Goal: Information Seeking & Learning: Find specific fact

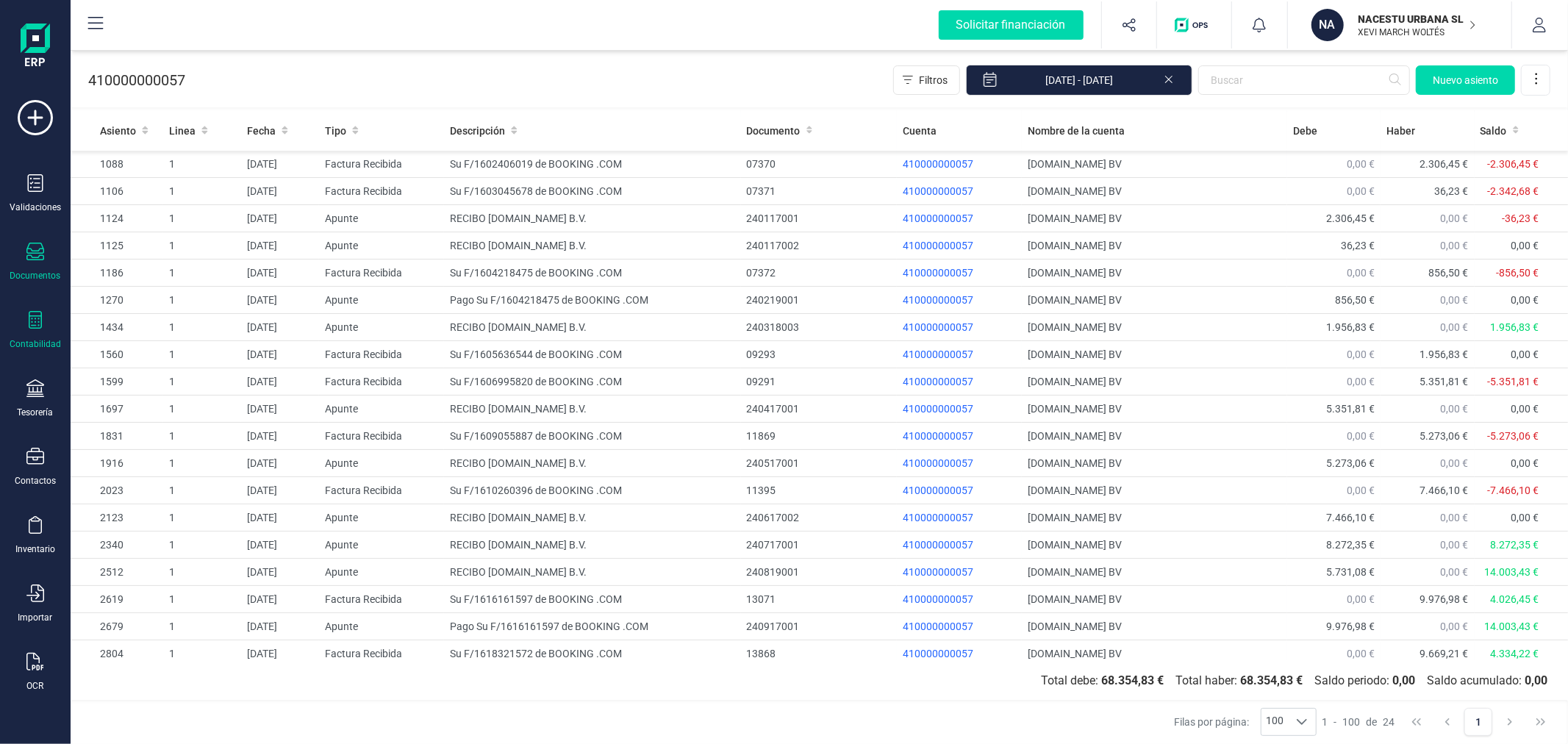
click at [33, 268] on div "Documentos" at bounding box center [36, 262] width 59 height 39
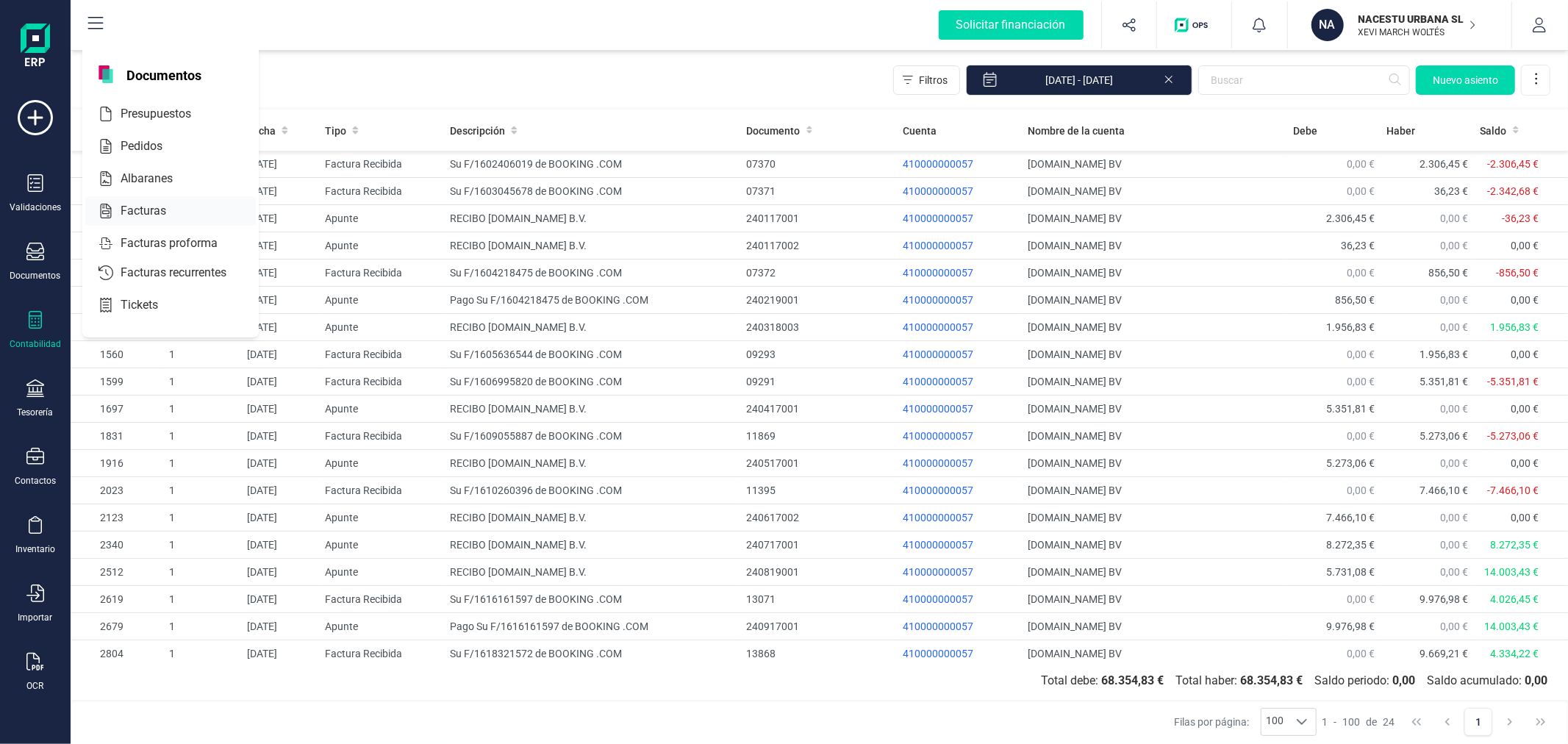
click at [137, 208] on span "Facturas" at bounding box center [153, 211] width 78 height 18
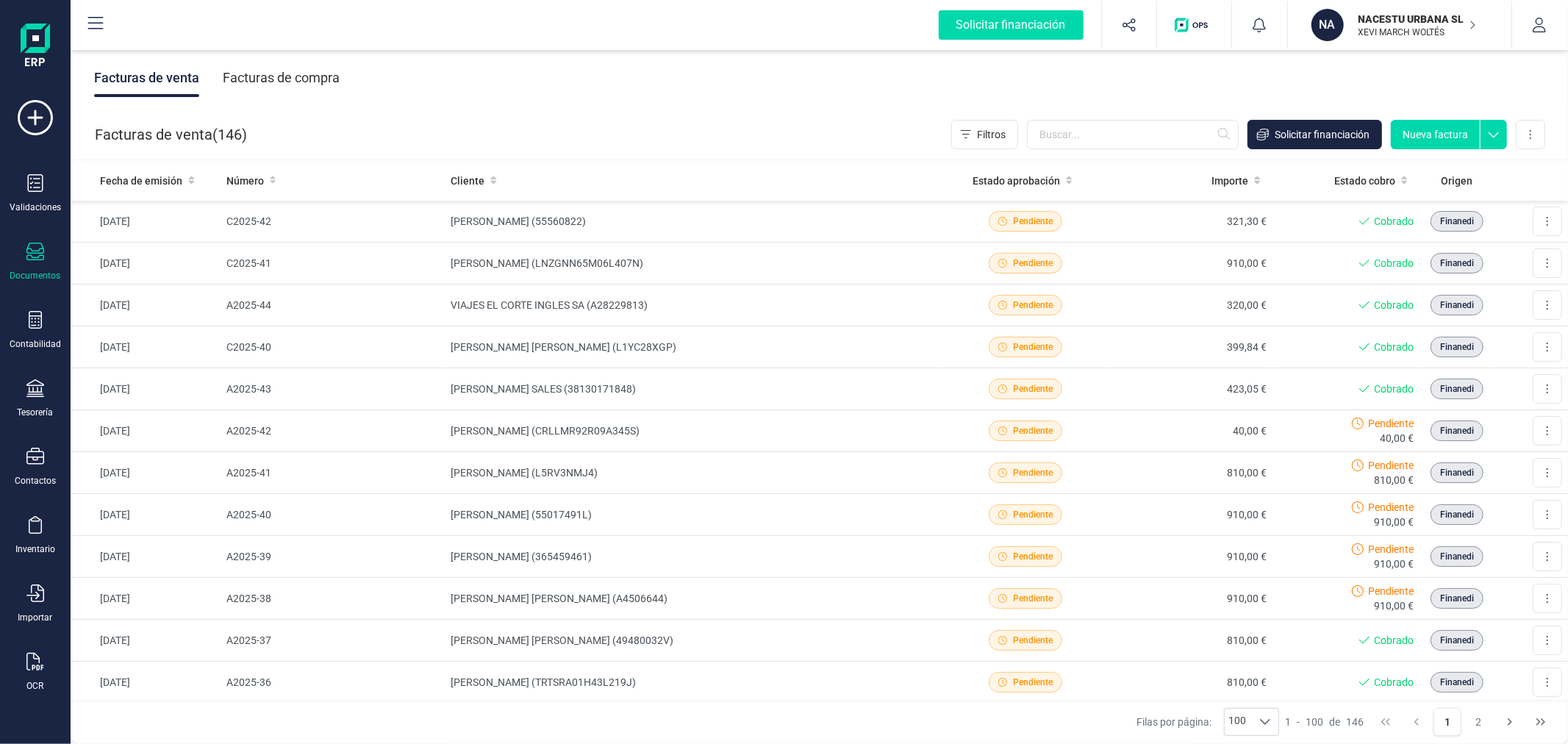
click at [298, 72] on div "Facturas de compra" at bounding box center [281, 78] width 117 height 38
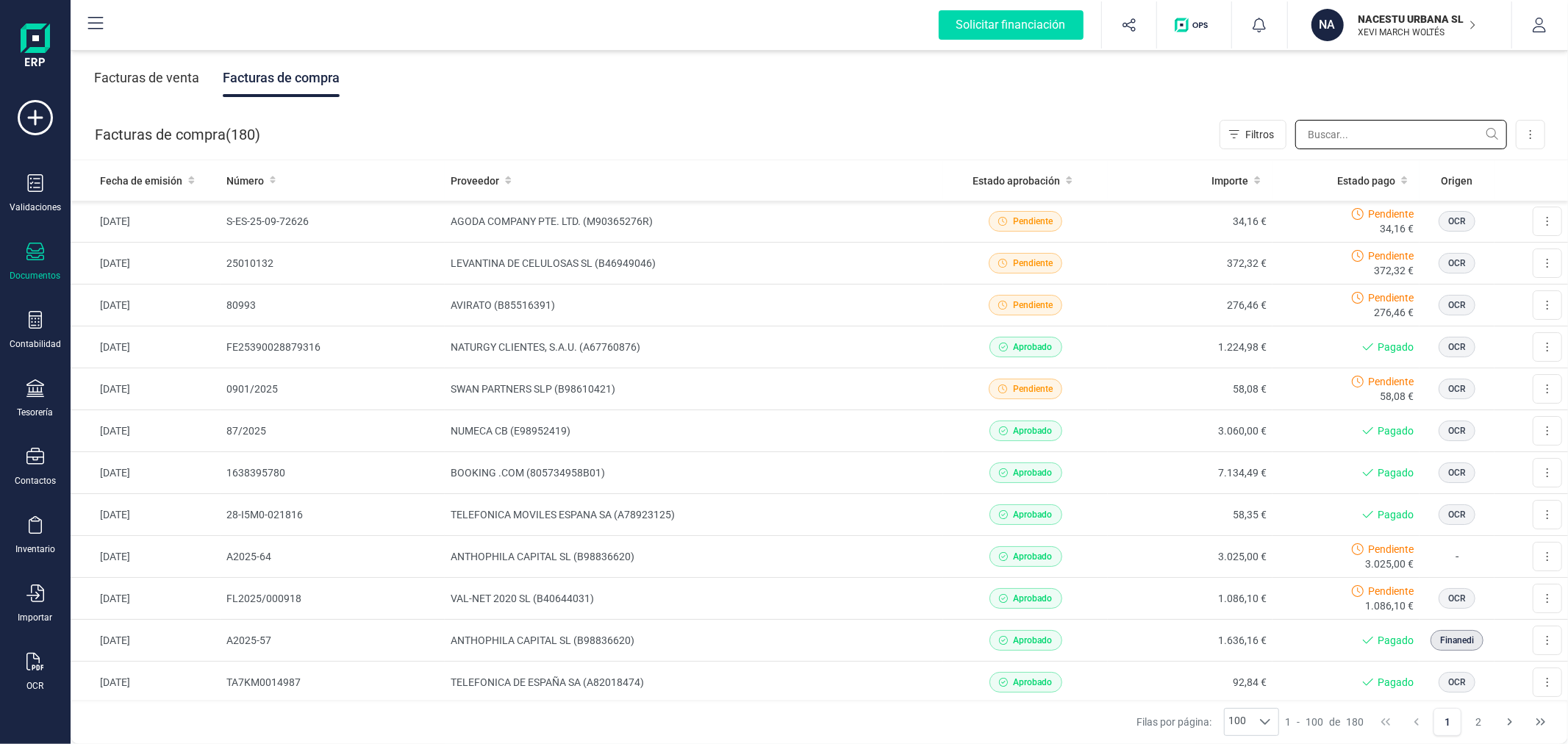
click at [1362, 140] on input "text" at bounding box center [1401, 135] width 212 height 30
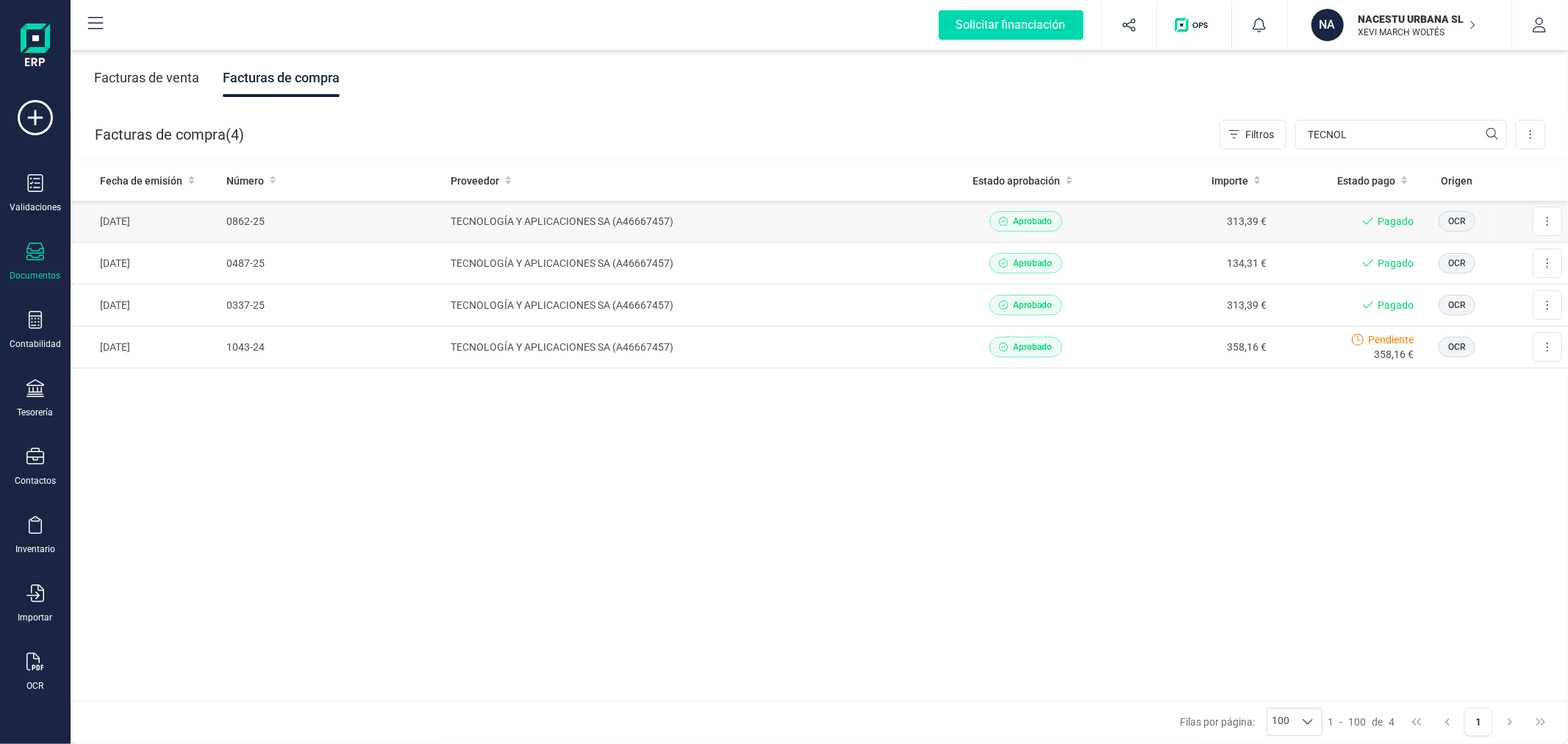
click at [560, 226] on td "TECNOLOGÍA Y APLICACIONES SA (A46667457)" at bounding box center [693, 222] width 498 height 42
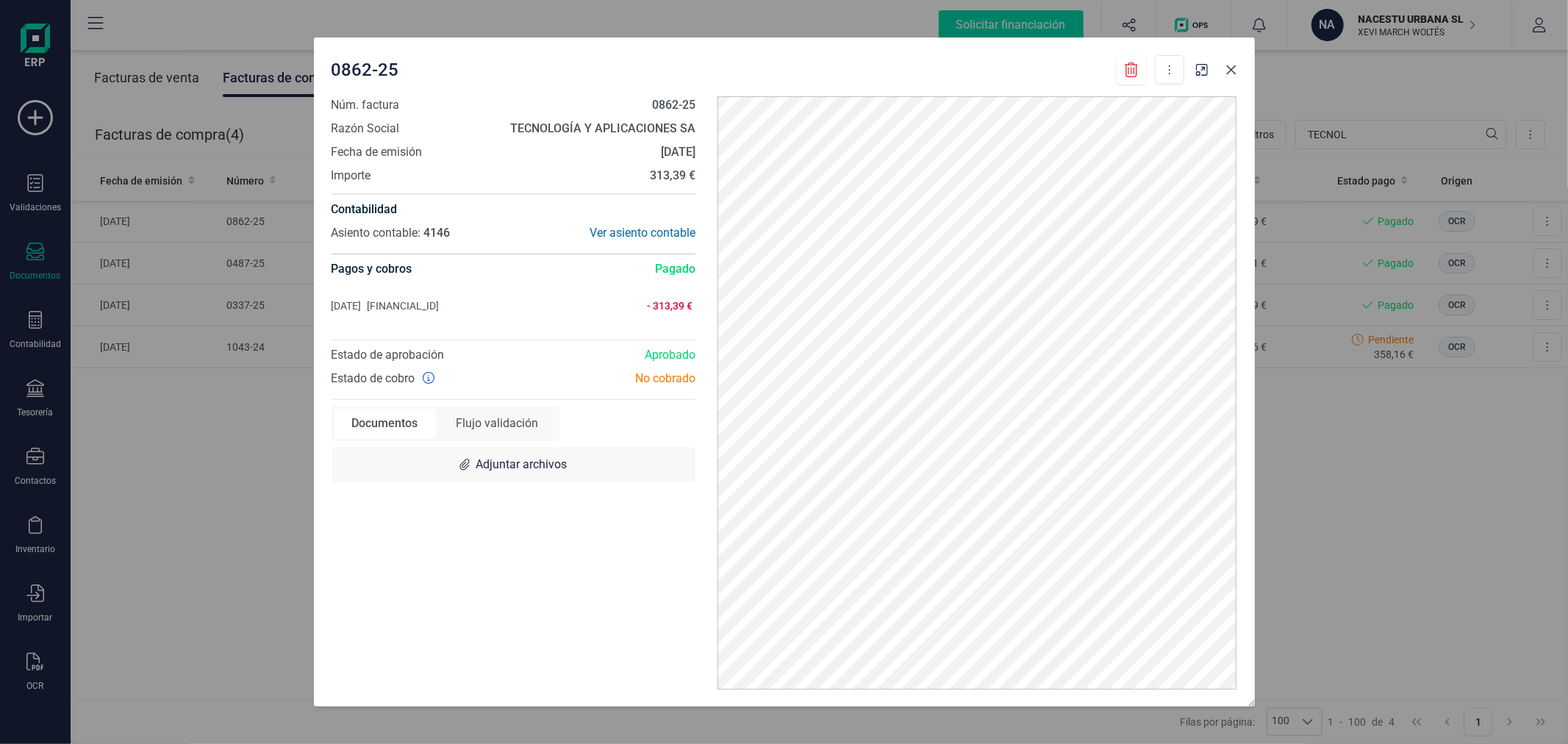
click at [1226, 64] on icon "Close" at bounding box center [1231, 69] width 12 height 12
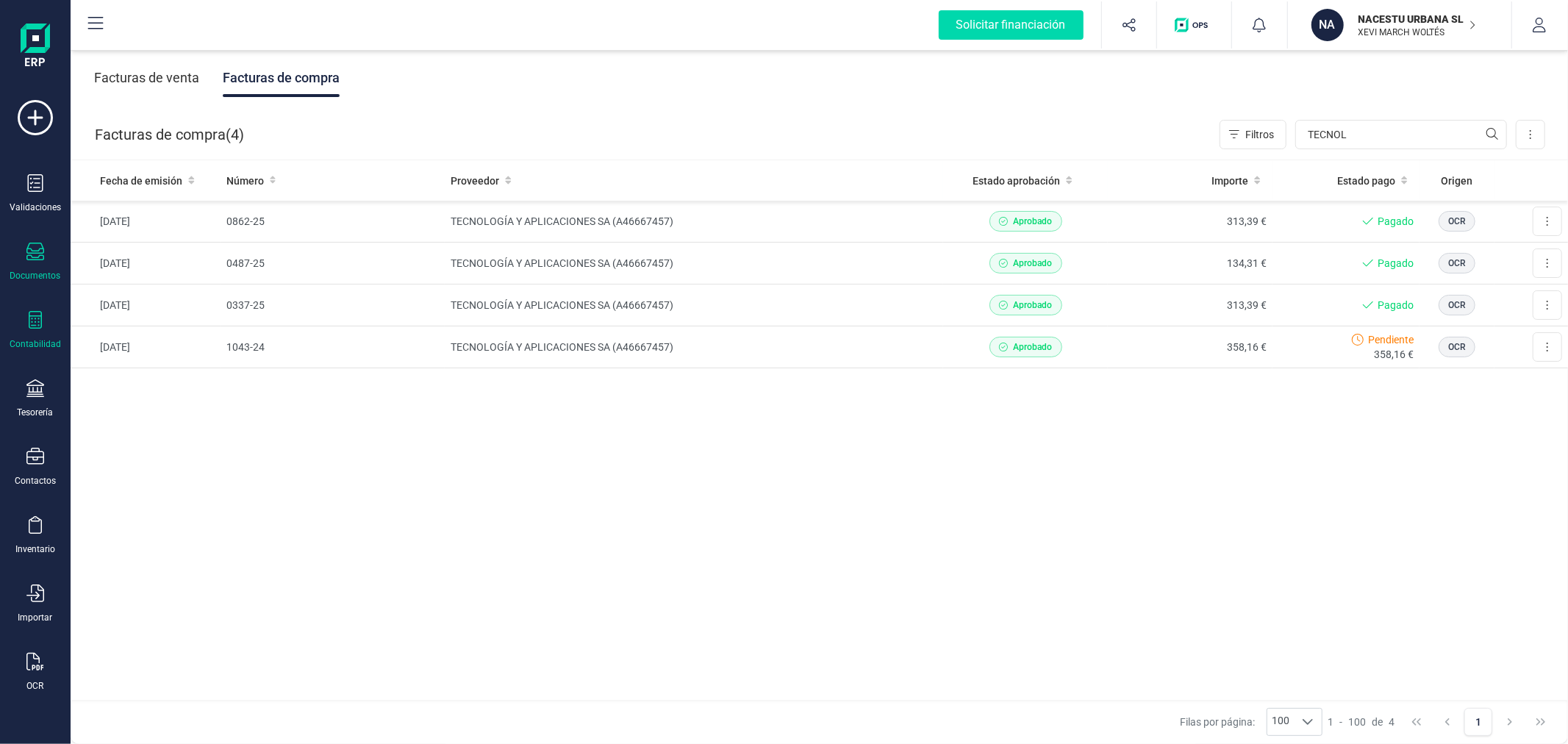
click at [45, 327] on div "Contabilidad" at bounding box center [36, 331] width 59 height 39
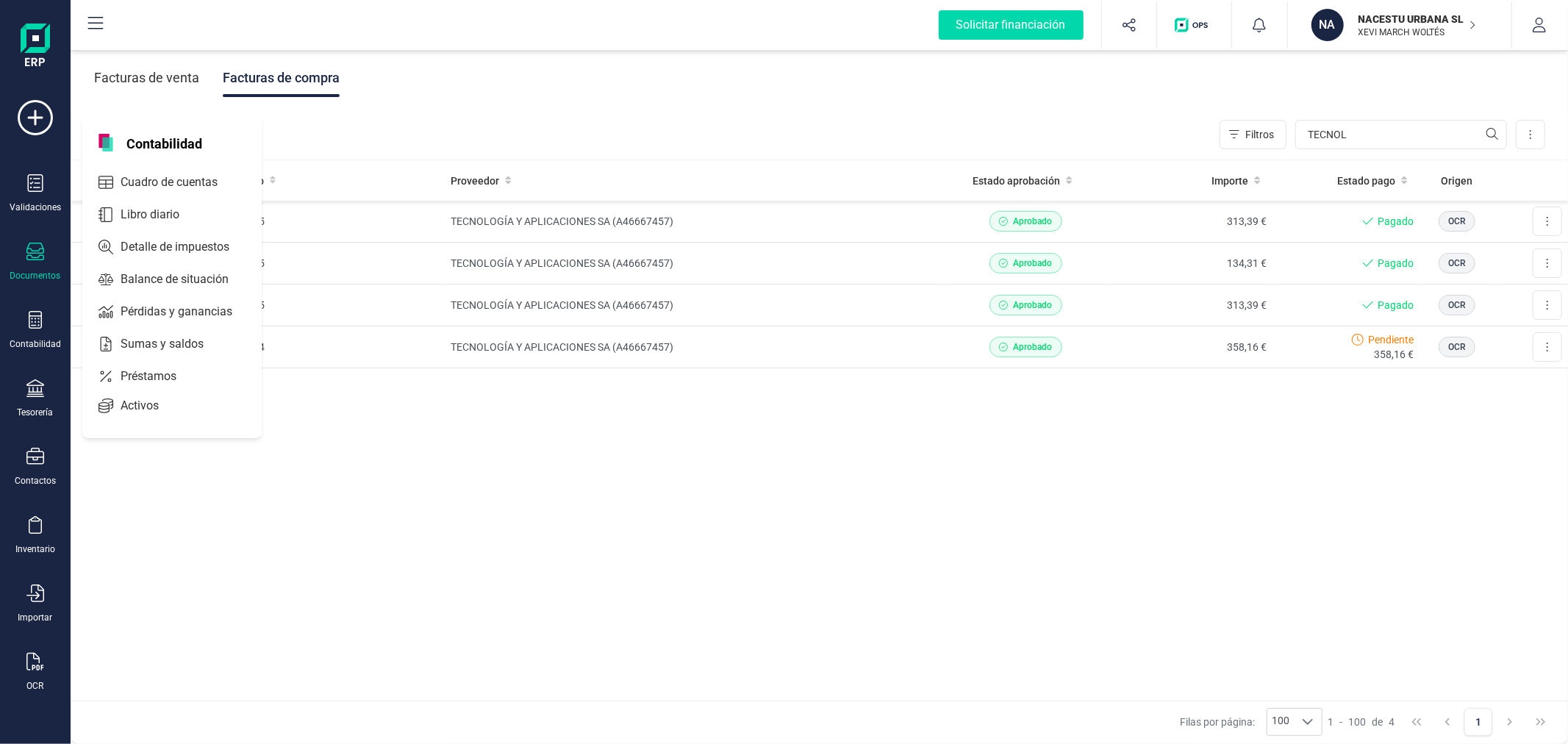
click at [600, 570] on div "Fecha de emisión Número Proveedor Estado aprobación Importe Estado pago Origen …" at bounding box center [819, 430] width 1497 height 541
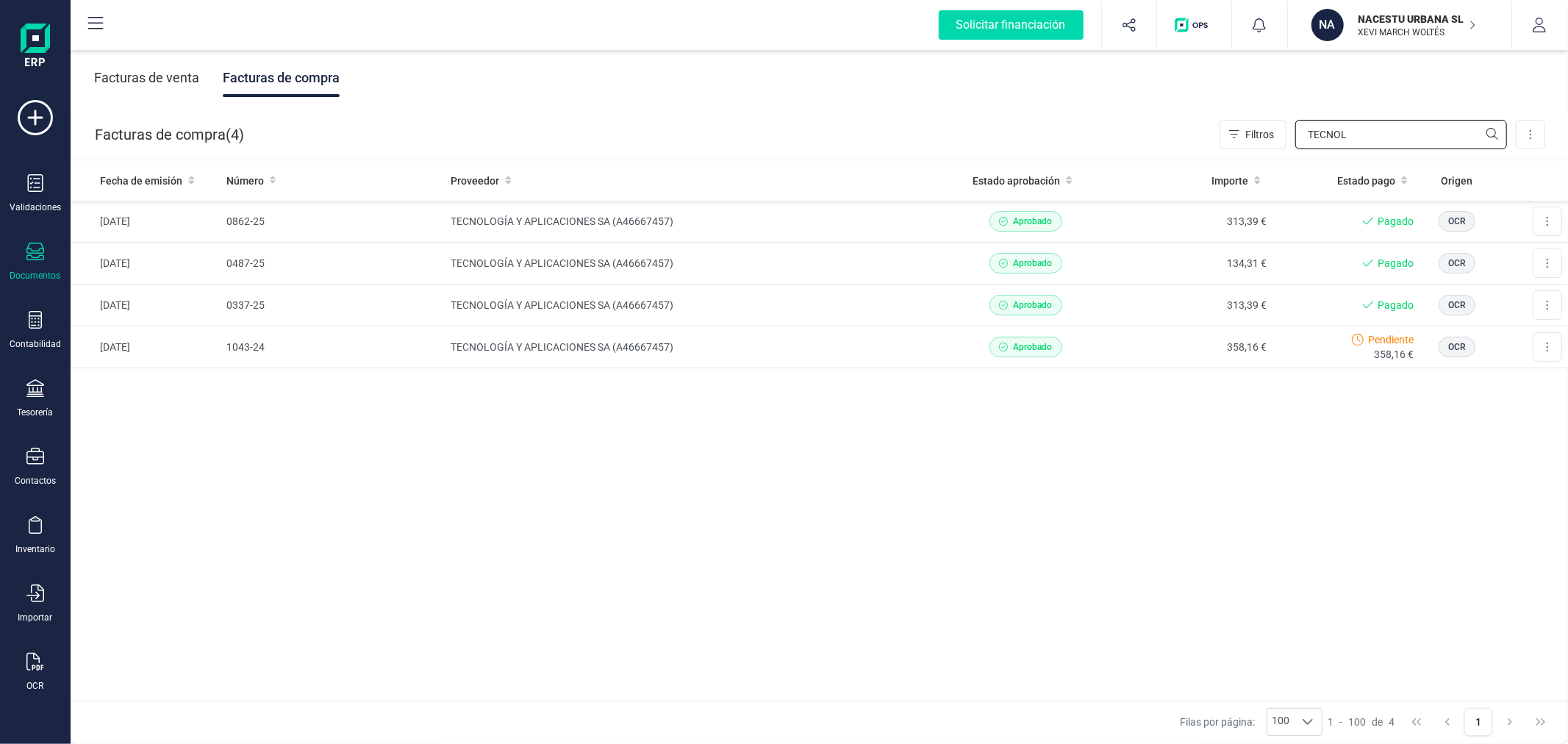
click at [1410, 131] on input "TECNOL" at bounding box center [1401, 135] width 212 height 30
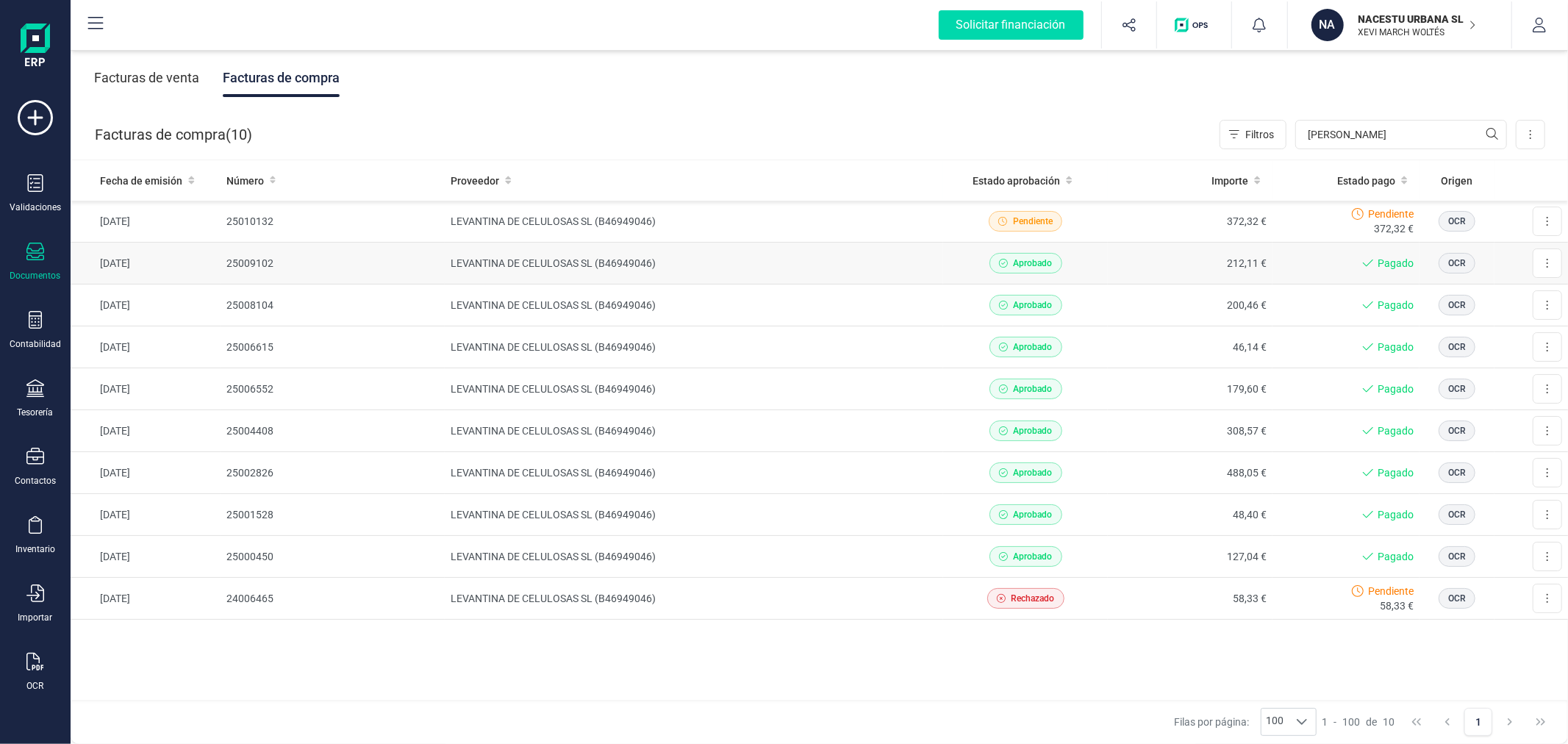
click at [640, 253] on td "LEVANTINA DE CELULOSAS SL (B46949046)" at bounding box center [693, 264] width 498 height 42
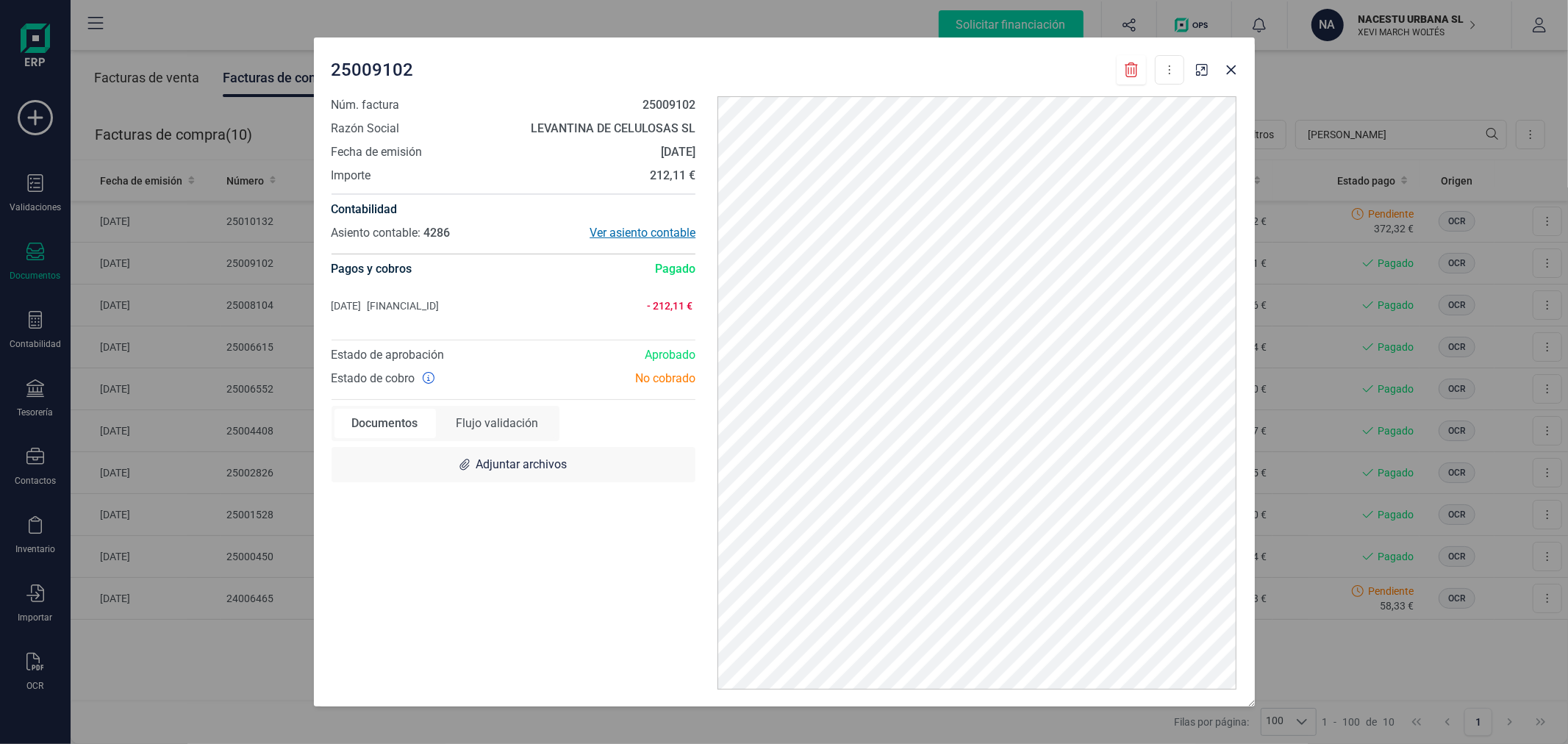
click at [637, 230] on div "Ver asiento contable" at bounding box center [604, 233] width 182 height 18
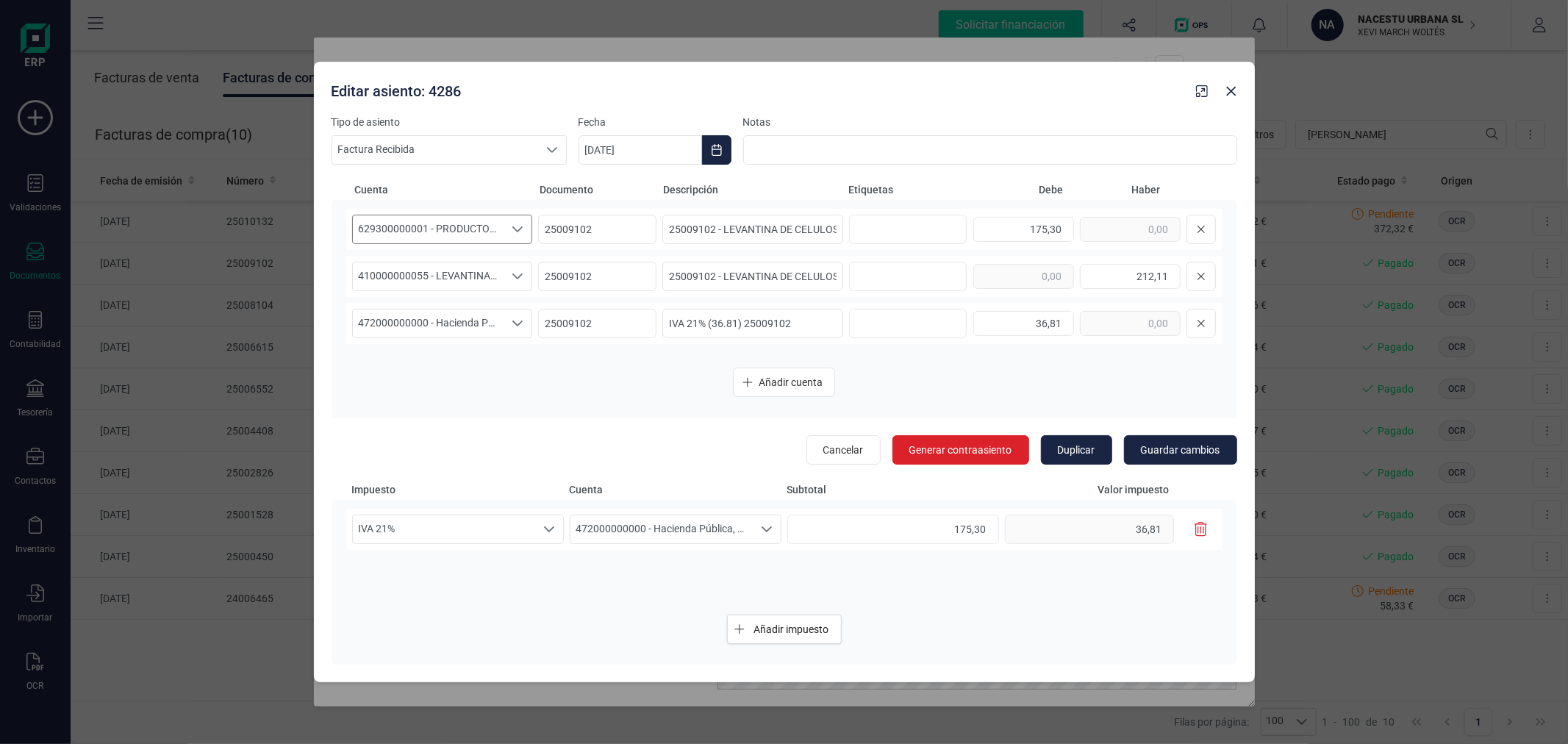
click at [521, 226] on icon "Seleccione una cuenta" at bounding box center [517, 229] width 12 height 12
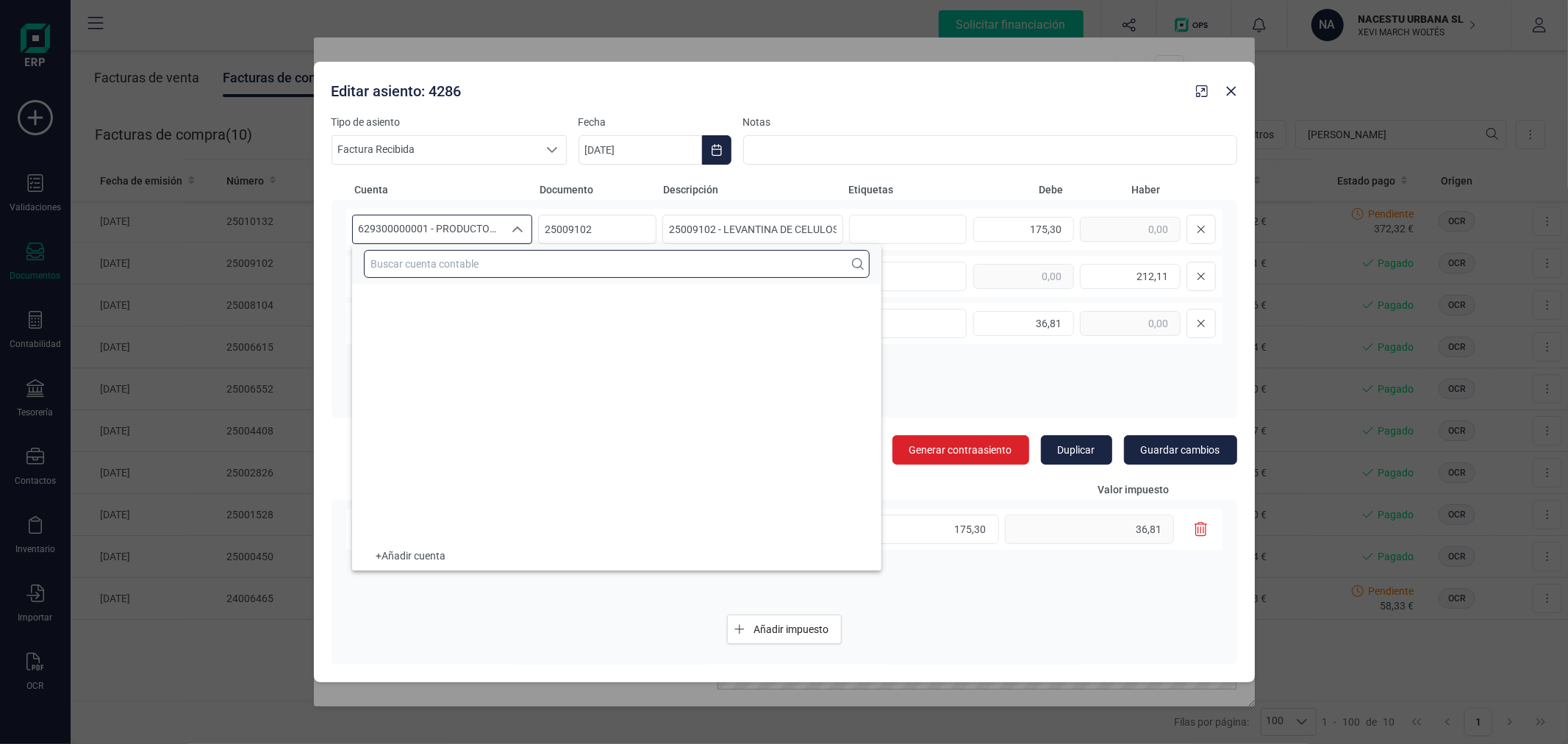
scroll to position [19883, 0]
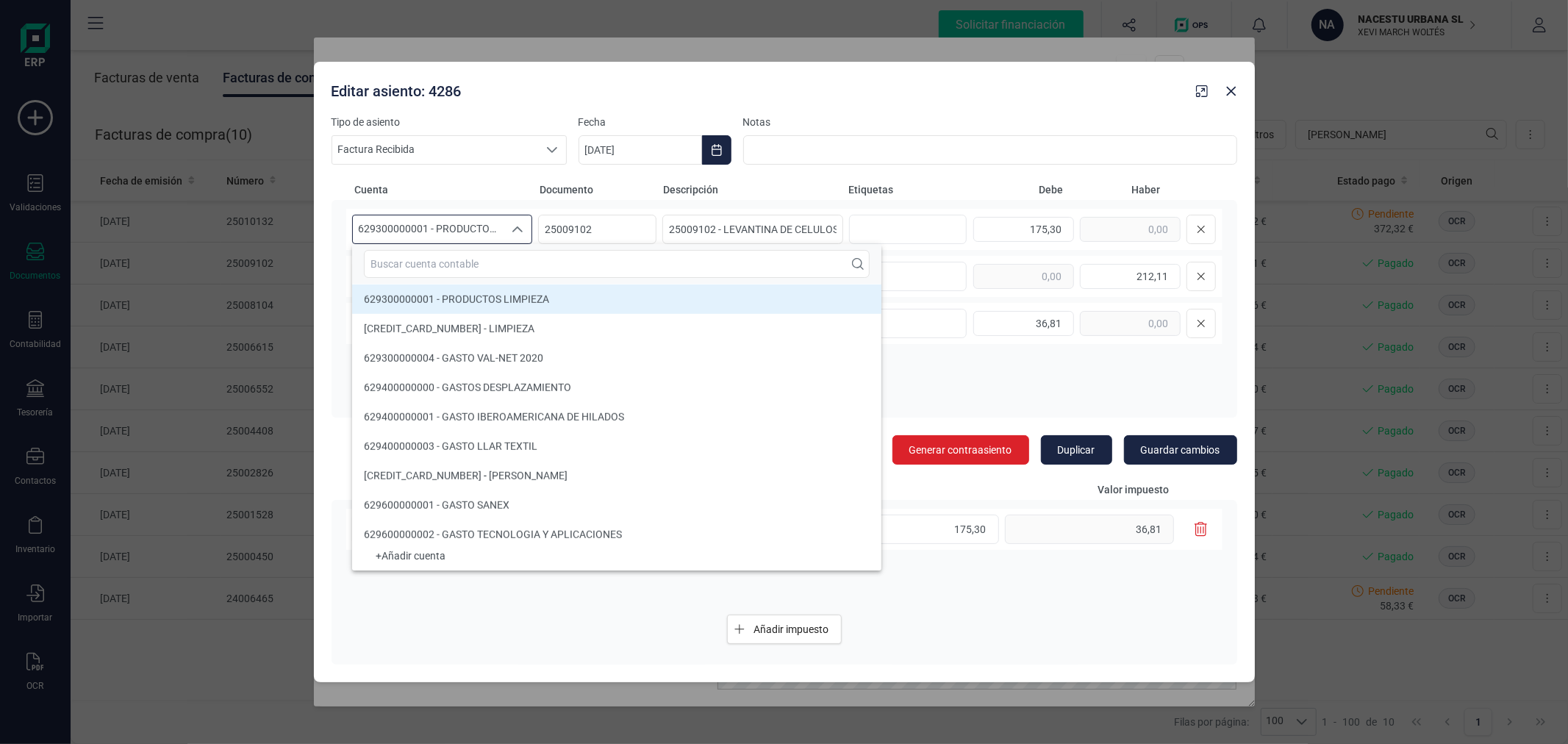
click at [521, 226] on icon "Seleccione una cuenta" at bounding box center [517, 229] width 12 height 12
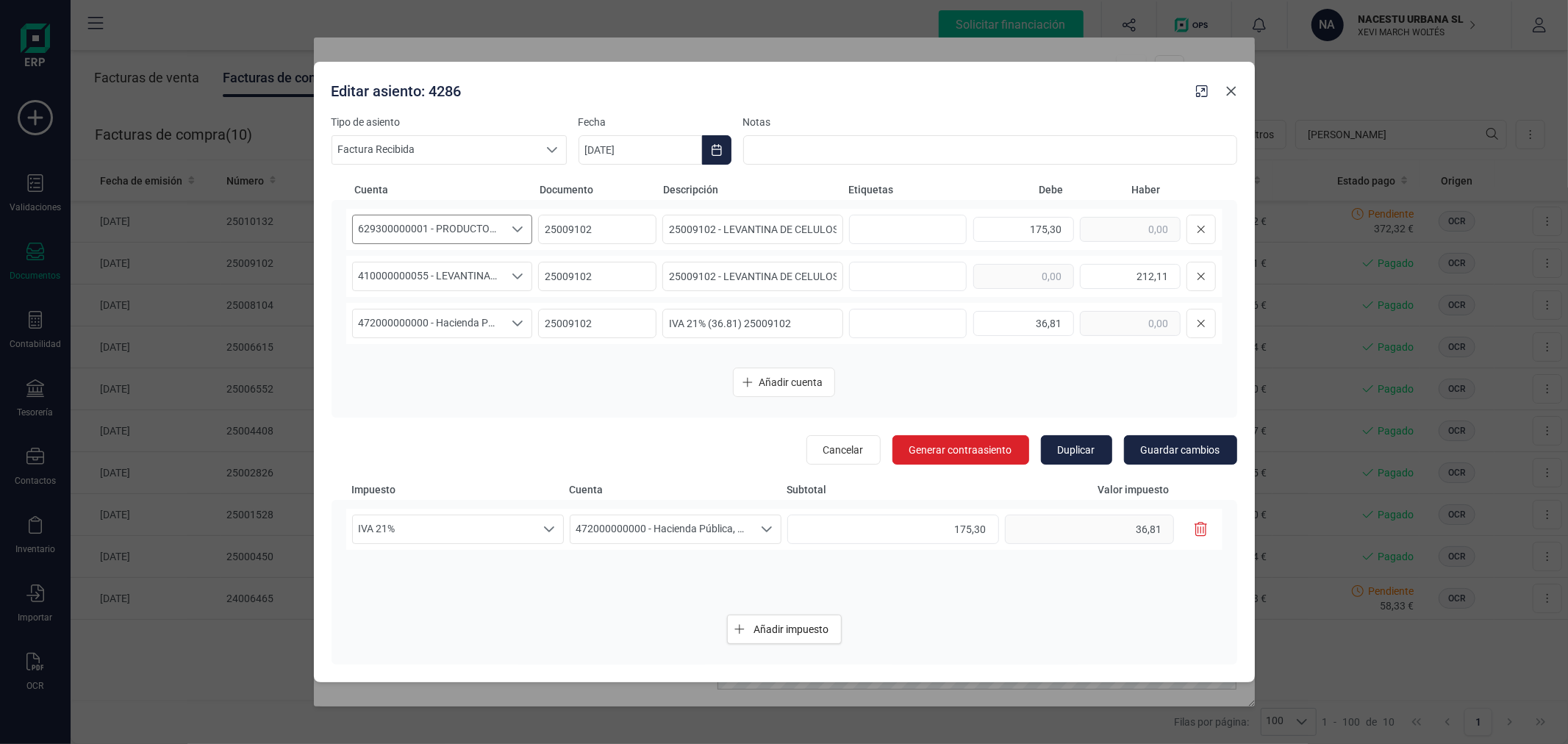
click at [1232, 94] on icon "Close" at bounding box center [1231, 91] width 12 height 12
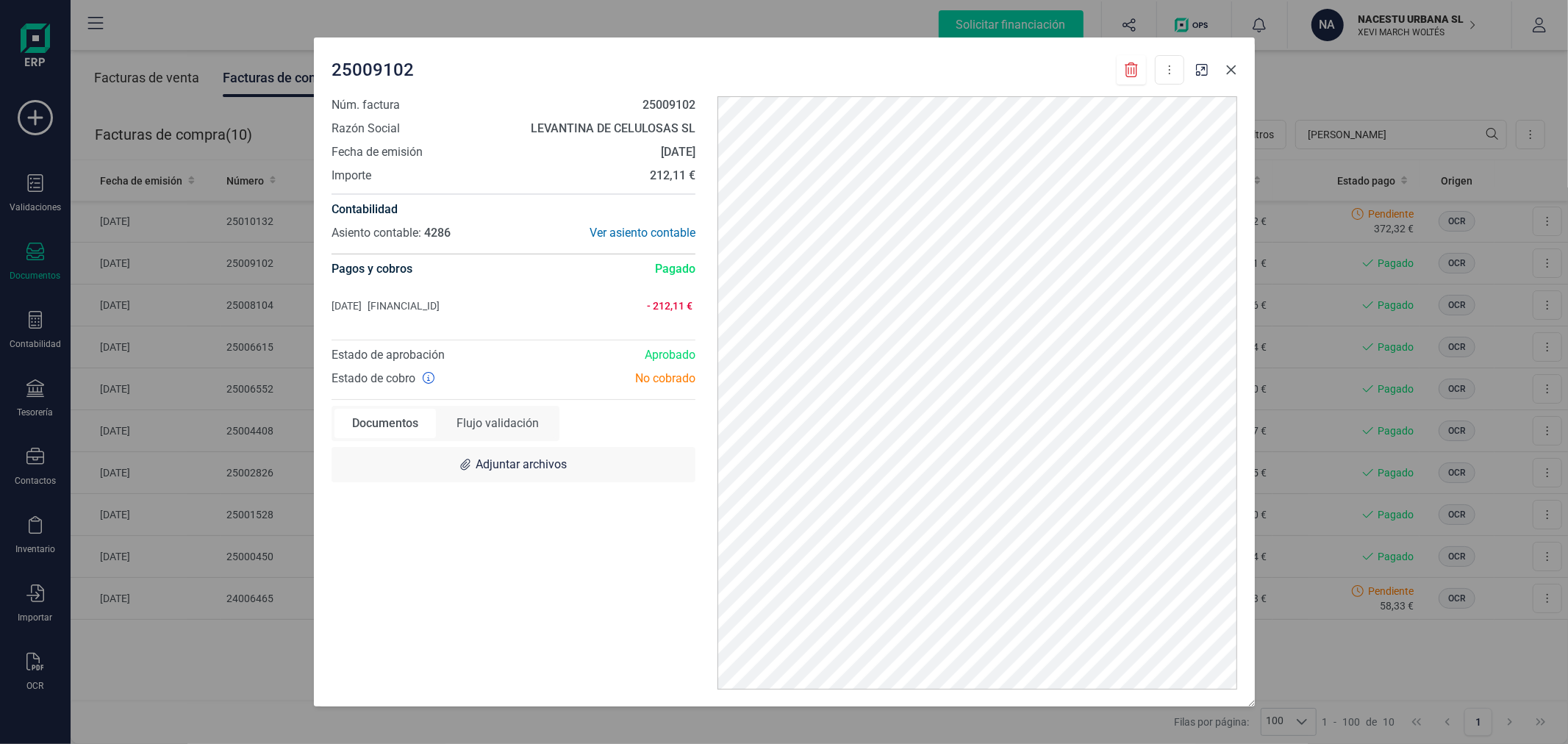
click at [1228, 66] on icon "Close" at bounding box center [1231, 69] width 9 height 9
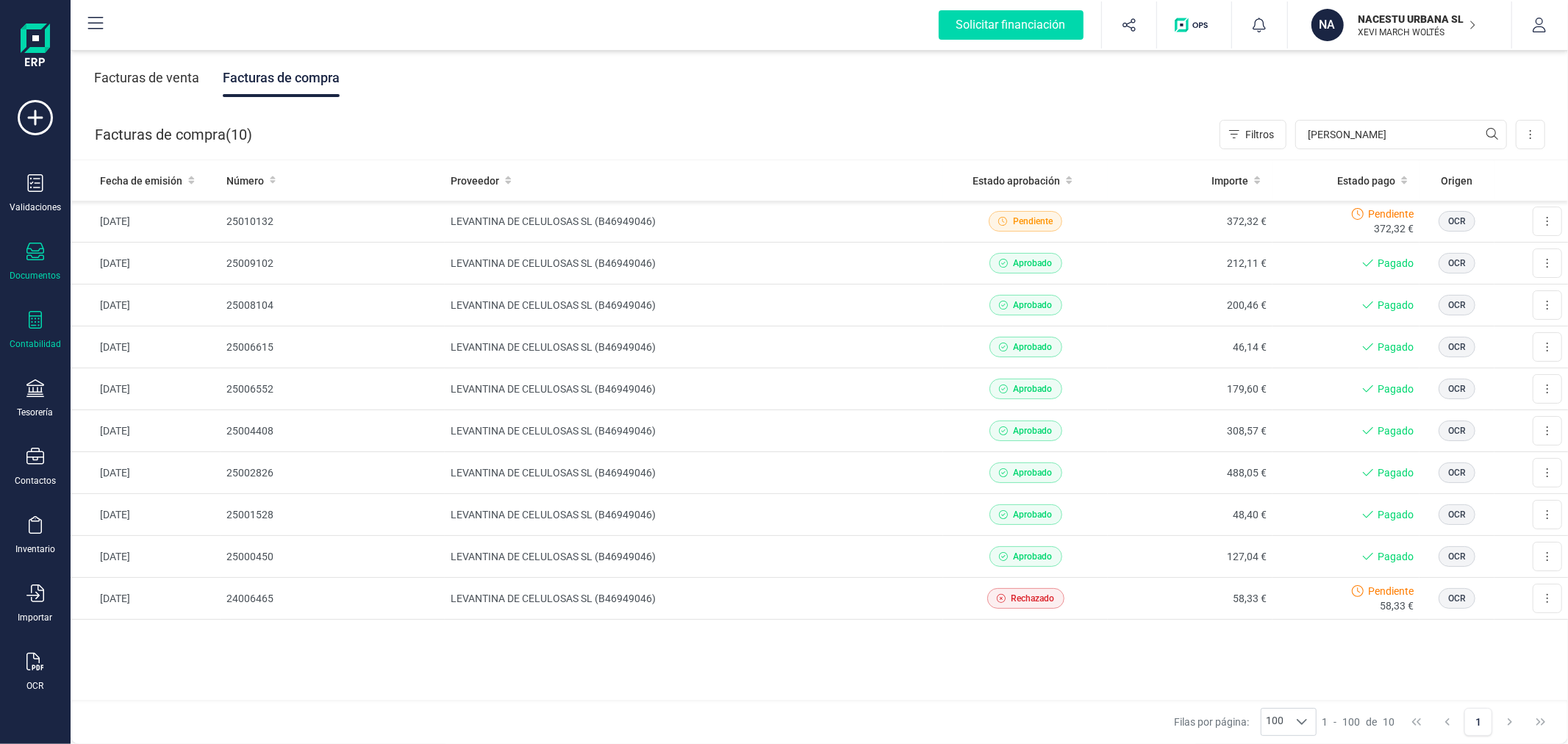
click at [28, 325] on icon at bounding box center [35, 320] width 18 height 18
click at [1383, 131] on input "[PERSON_NAME]" at bounding box center [1401, 135] width 212 height 30
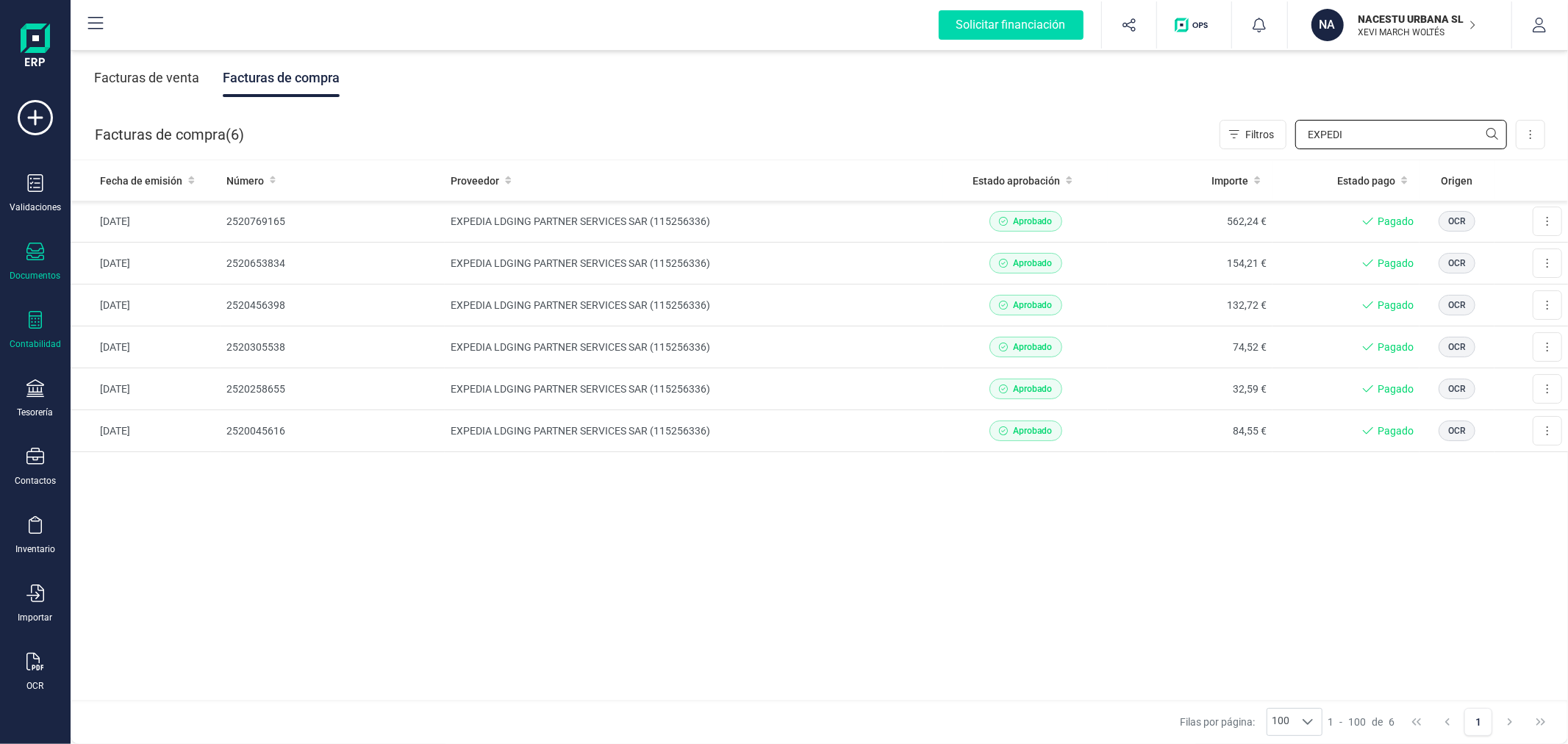
type input "EXPEDI"
click at [23, 325] on div "Contabilidad" at bounding box center [36, 331] width 59 height 39
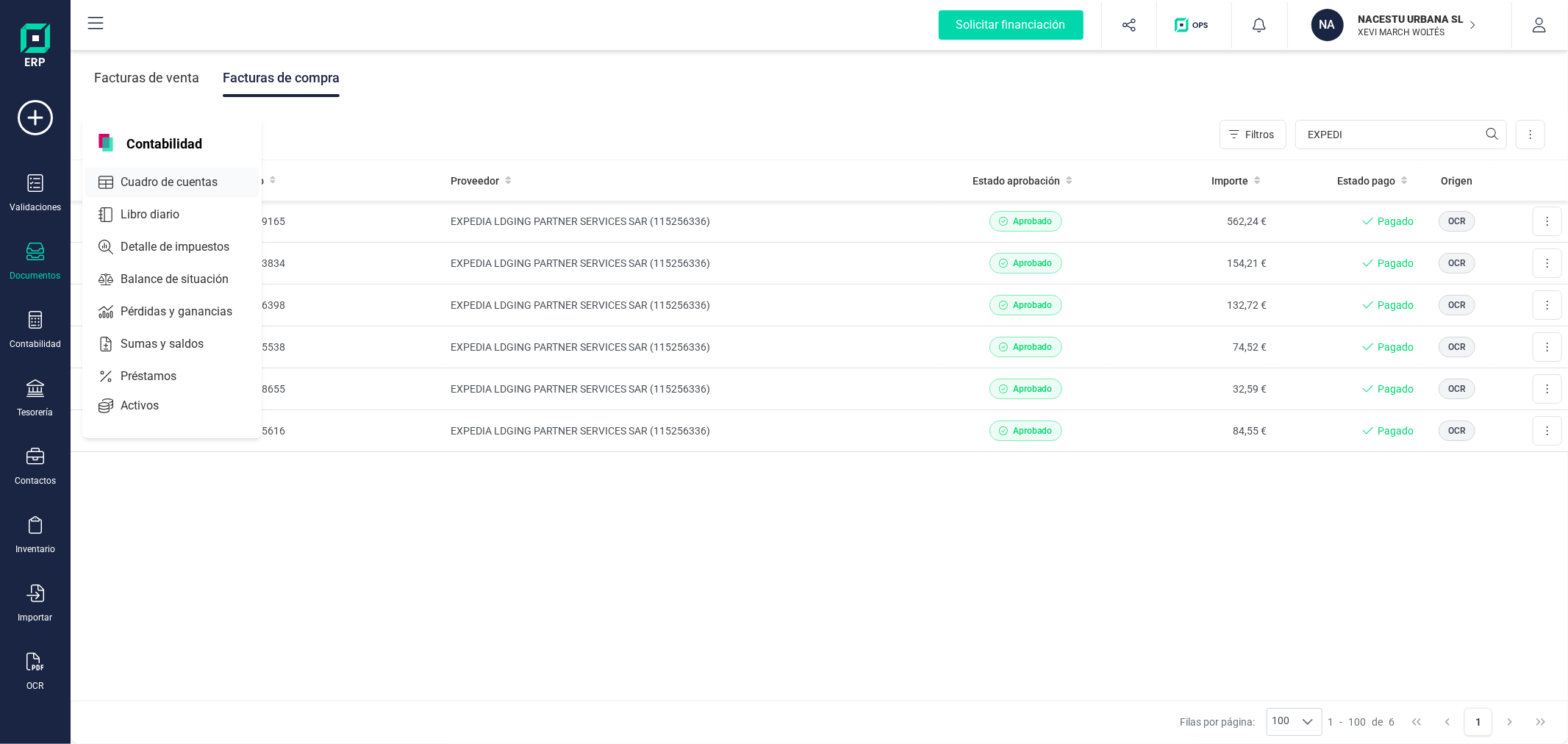
click at [166, 185] on span "Cuadro de cuentas" at bounding box center [179, 182] width 129 height 18
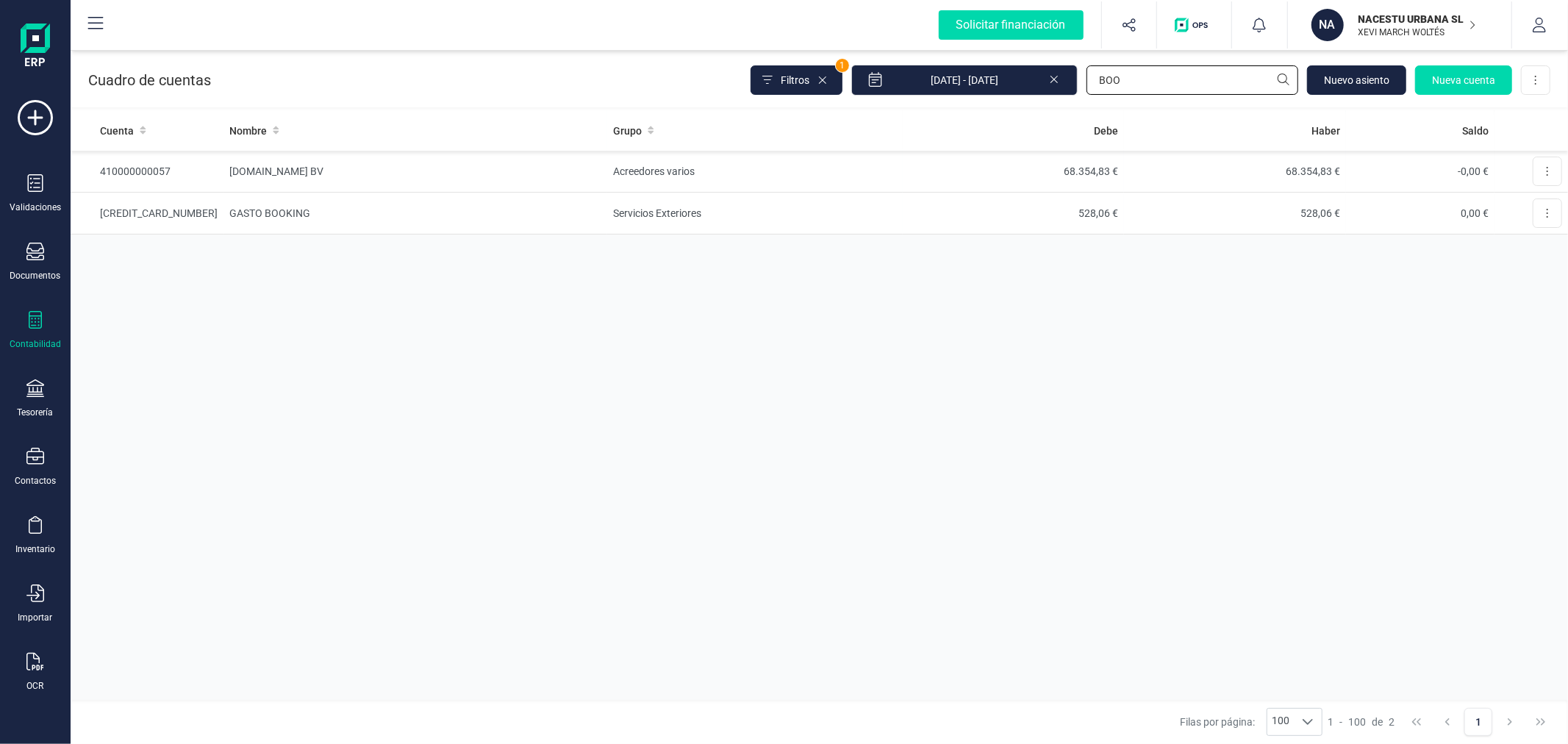
click at [1147, 85] on input "BOO" at bounding box center [1192, 80] width 212 height 30
type input "EXPE"
click at [417, 167] on td "EXPEDIA LDGING PARTNER SERVICES SAR" at bounding box center [412, 172] width 385 height 42
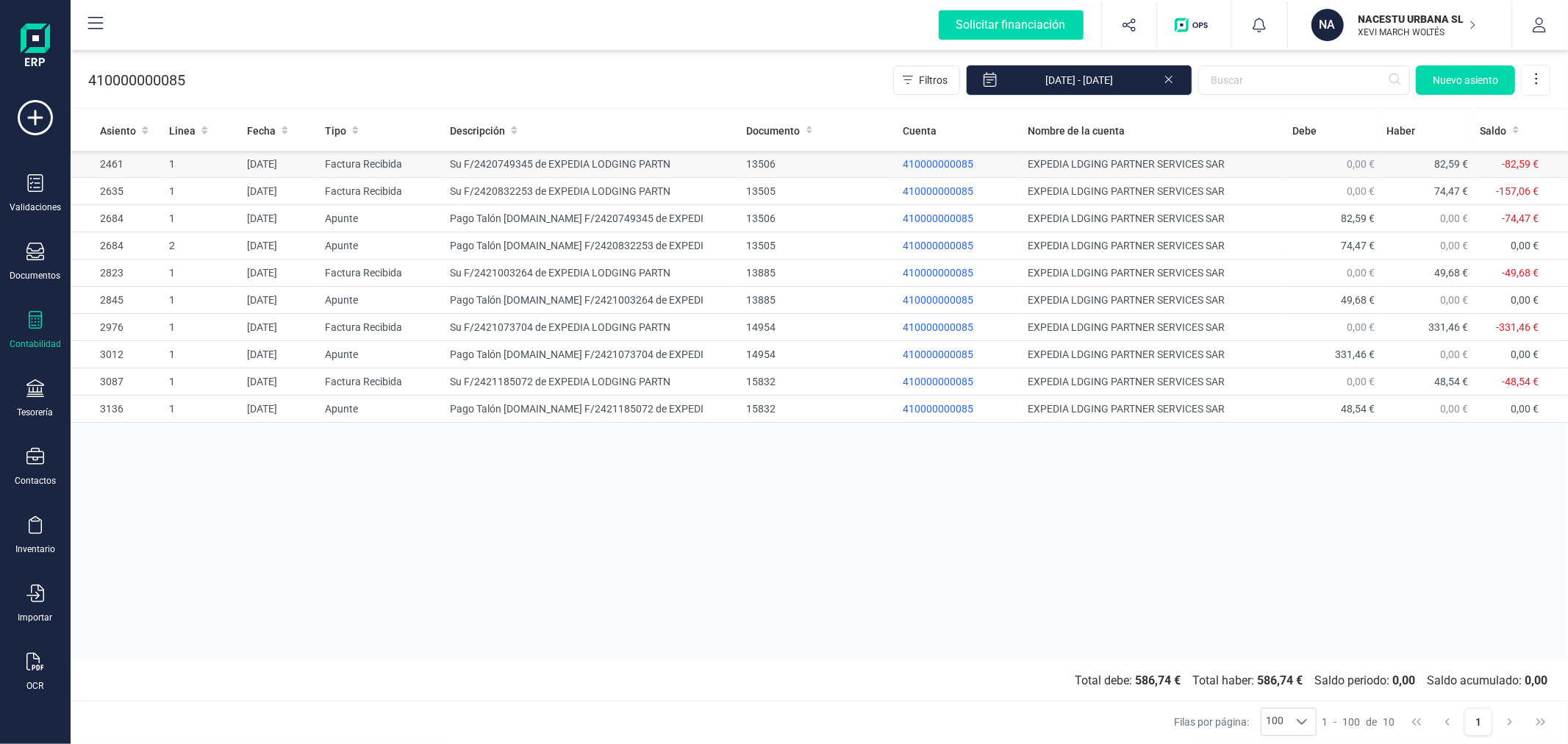
click at [514, 166] on td "Su F/2420749345 de EXPEDIA LODGING PARTN" at bounding box center [592, 164] width 296 height 27
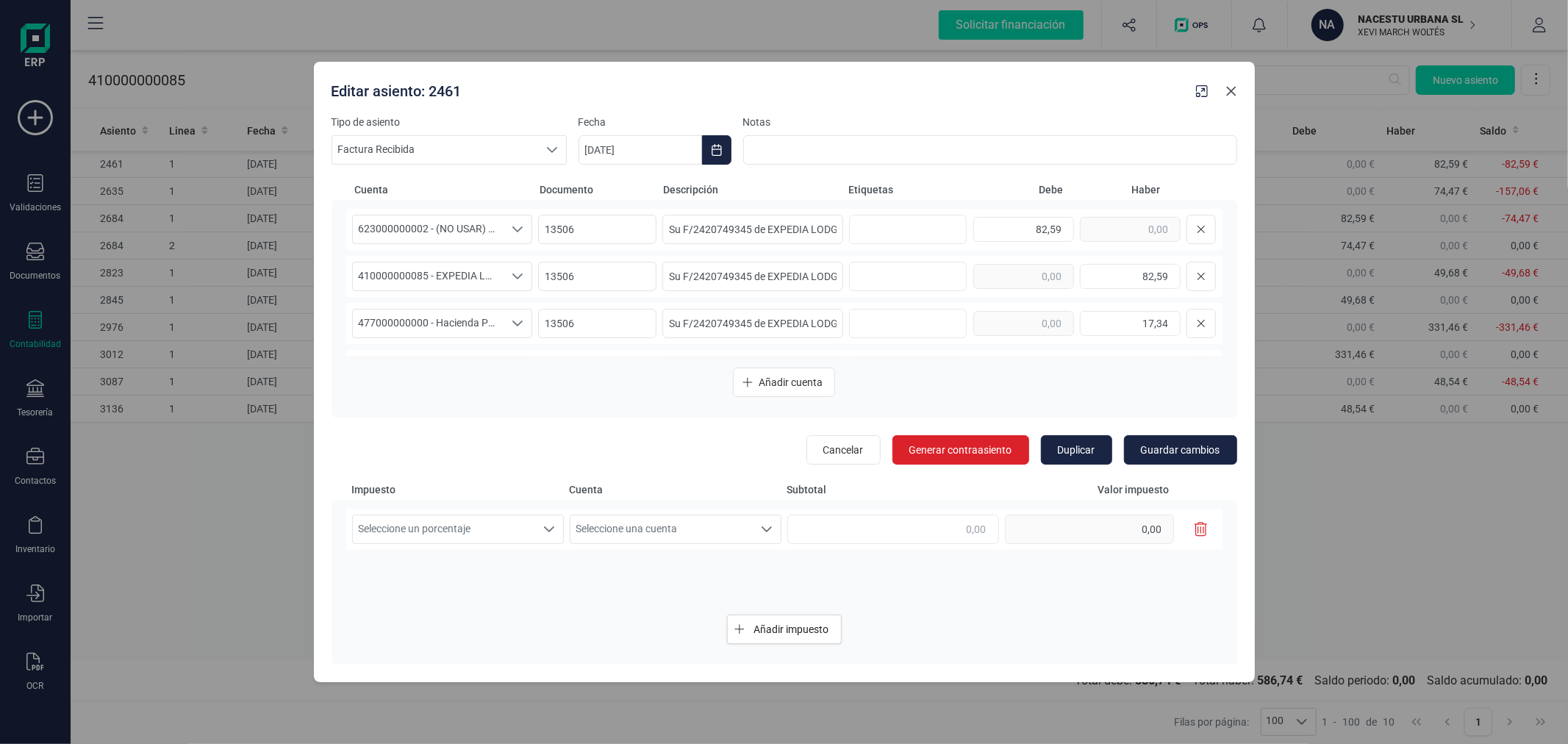
click at [1237, 94] on icon "Close" at bounding box center [1231, 91] width 12 height 12
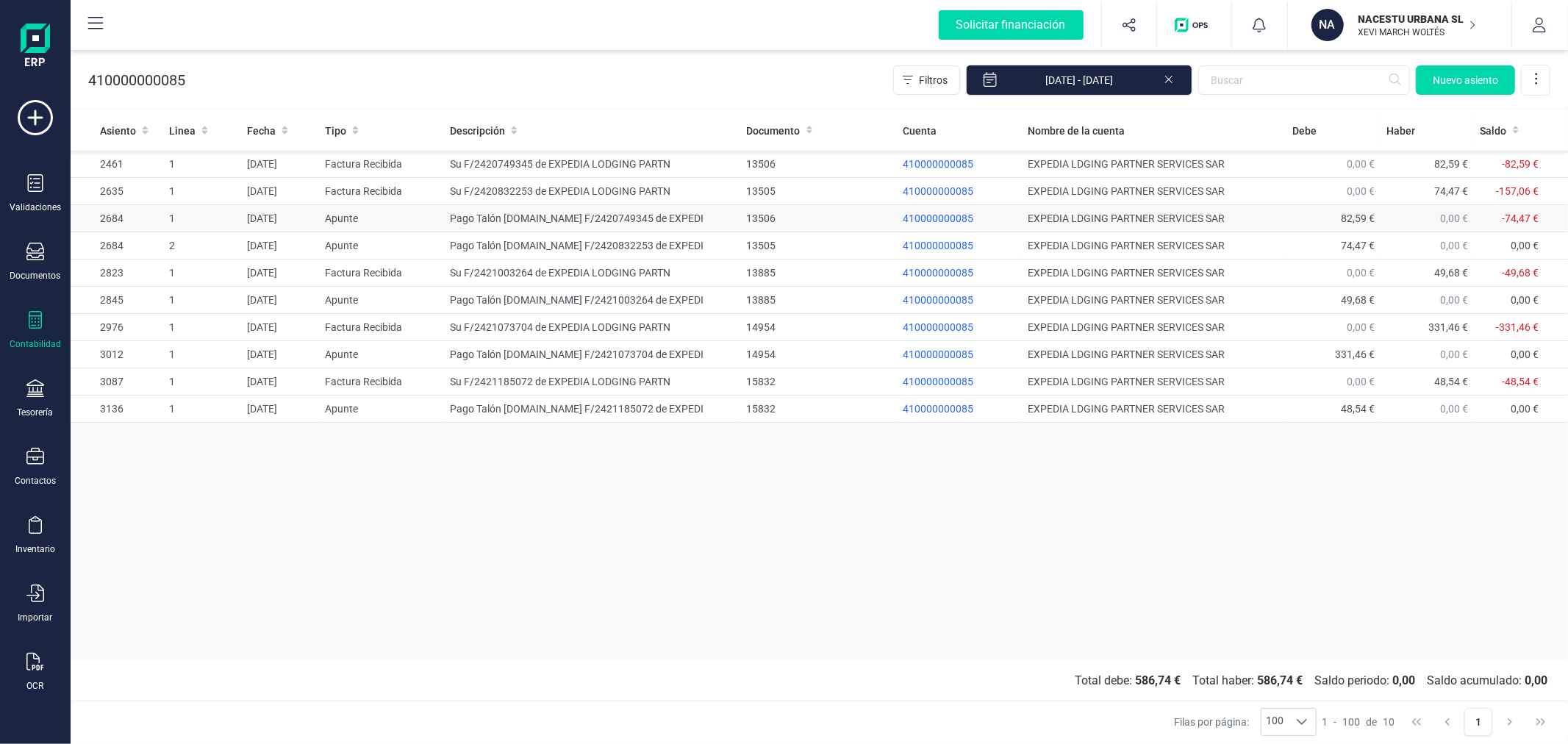
drag, startPoint x: 479, startPoint y: 254, endPoint x: 612, endPoint y: 220, distance: 137.3
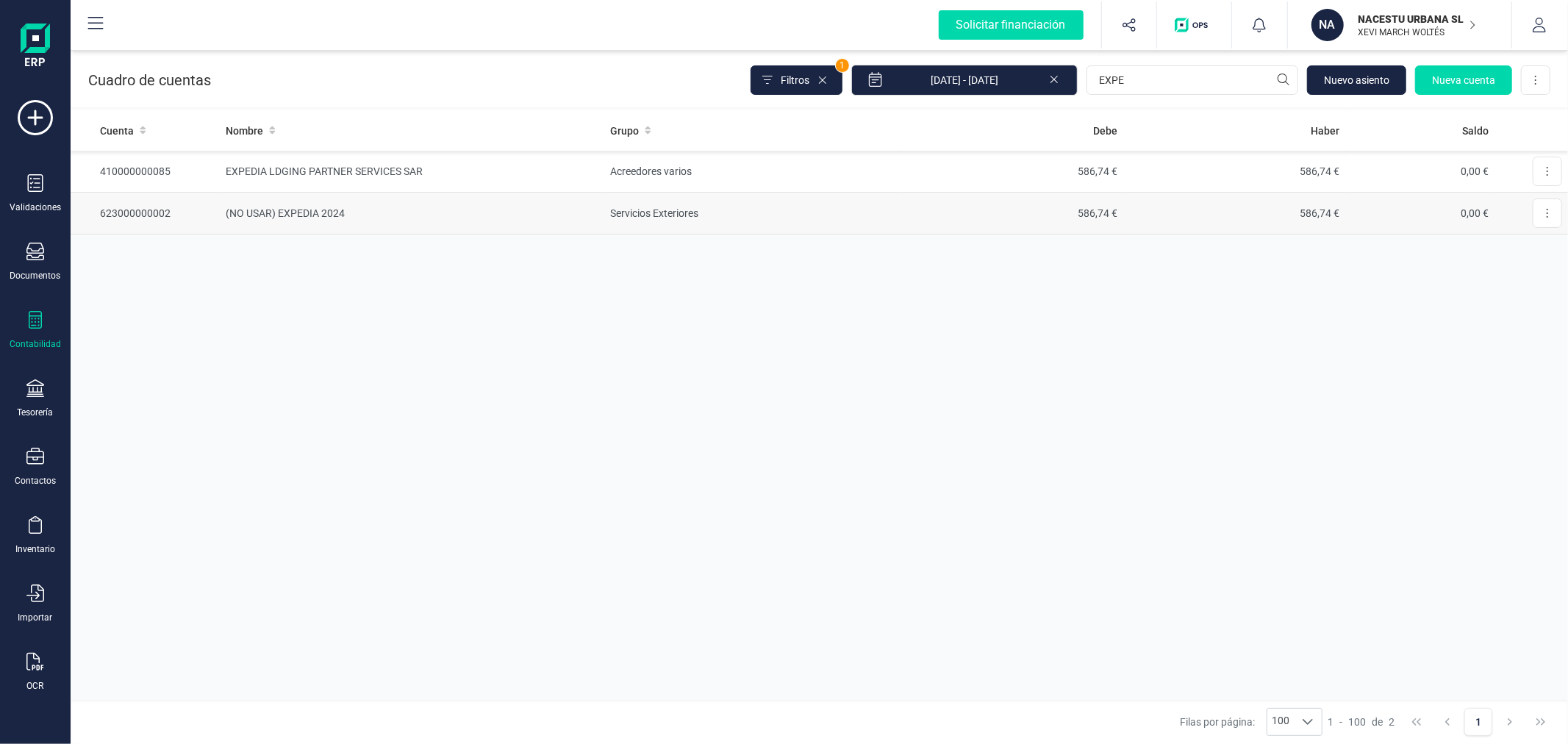
click at [291, 215] on td "(NO USAR) EXPEDIA 2024" at bounding box center [412, 213] width 385 height 42
